Goal: Find specific page/section: Find specific page/section

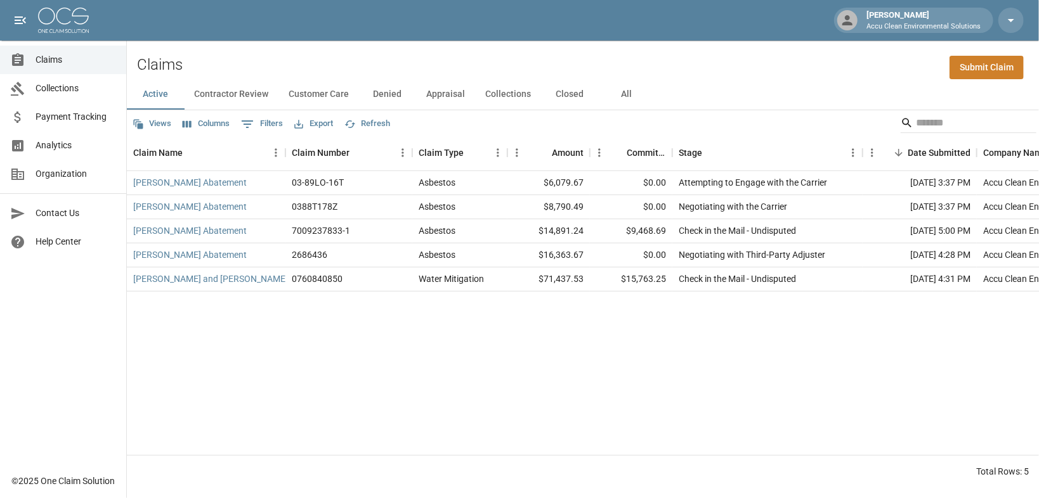
drag, startPoint x: 276, startPoint y: 105, endPoint x: 301, endPoint y: 105, distance: 24.7
click at [276, 105] on button "Contractor Review" at bounding box center [231, 94] width 94 height 30
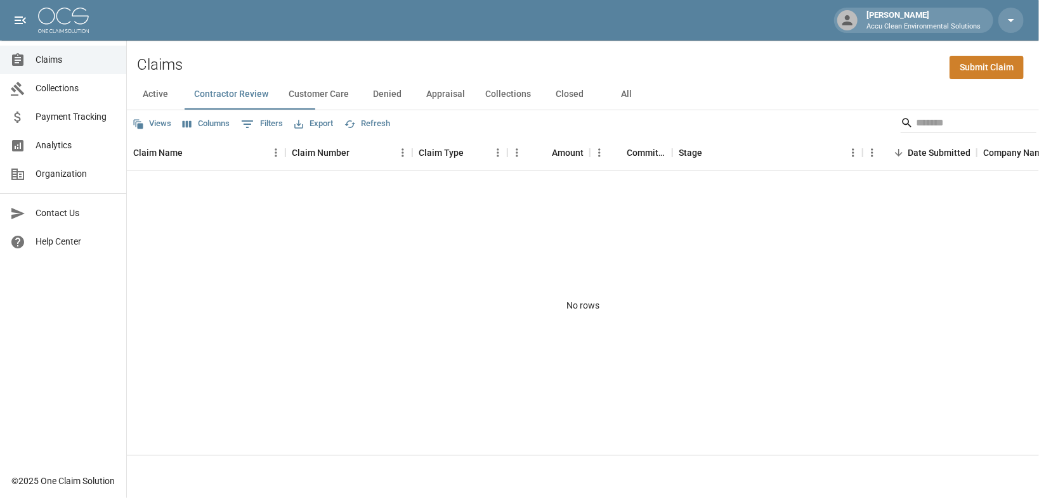
click at [359, 102] on button "Customer Care" at bounding box center [318, 94] width 81 height 30
click at [416, 102] on button "Denied" at bounding box center [387, 94] width 57 height 30
click at [475, 102] on button "Appraisal" at bounding box center [445, 94] width 59 height 30
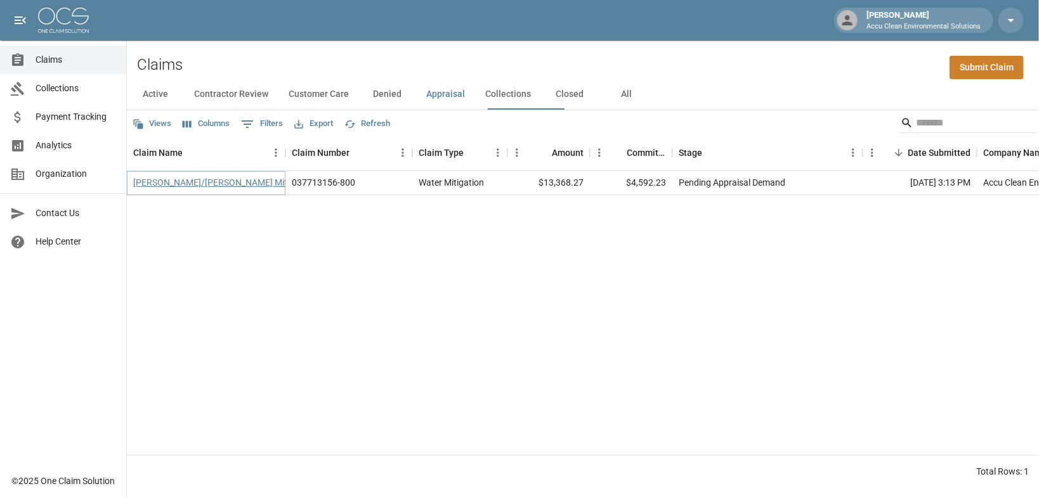
click at [234, 189] on link "[PERSON_NAME]/[PERSON_NAME] Mitigation" at bounding box center [223, 182] width 181 height 13
